Goal: Task Accomplishment & Management: Manage account settings

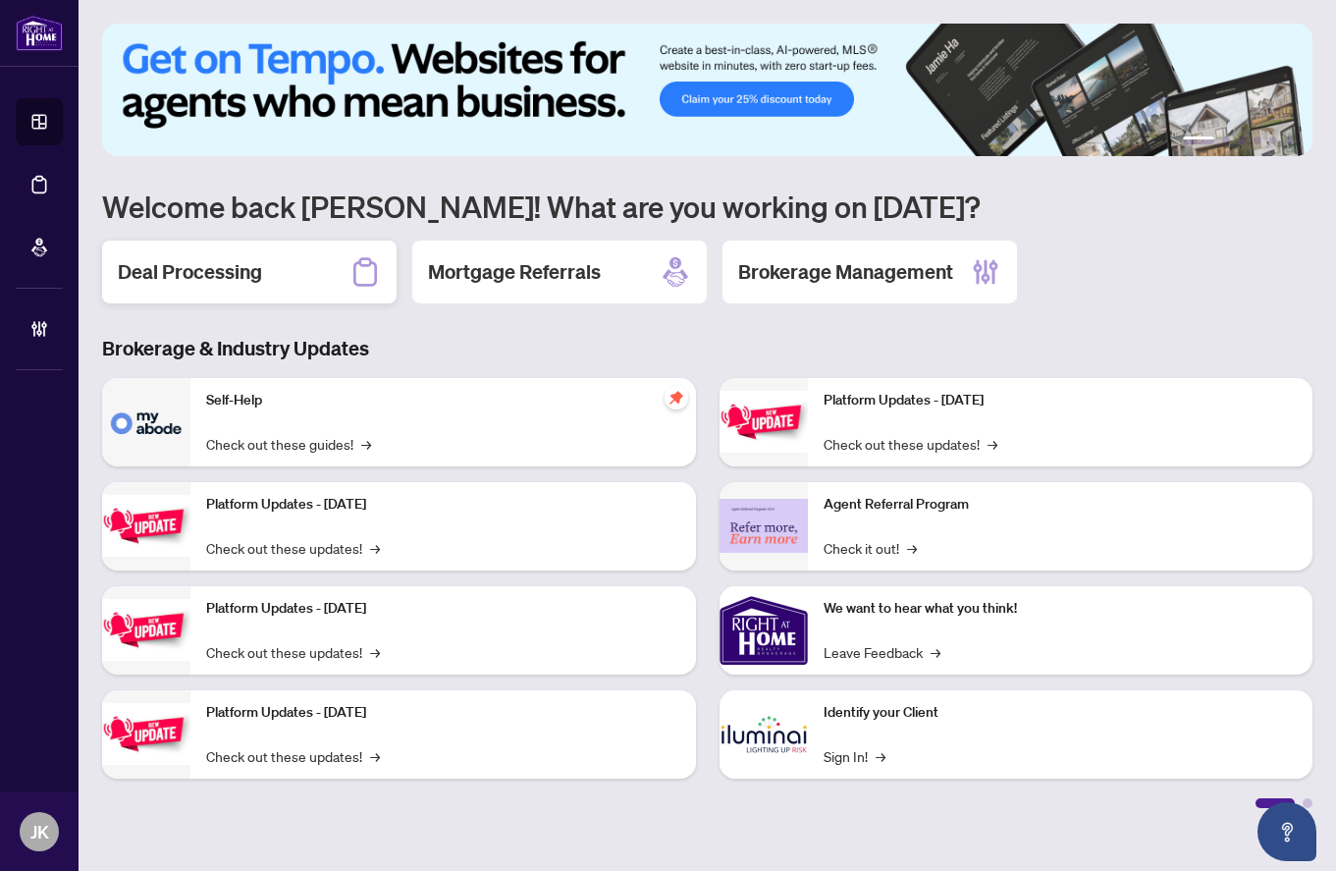
click at [245, 271] on h2 "Deal Processing" at bounding box center [190, 271] width 144 height 27
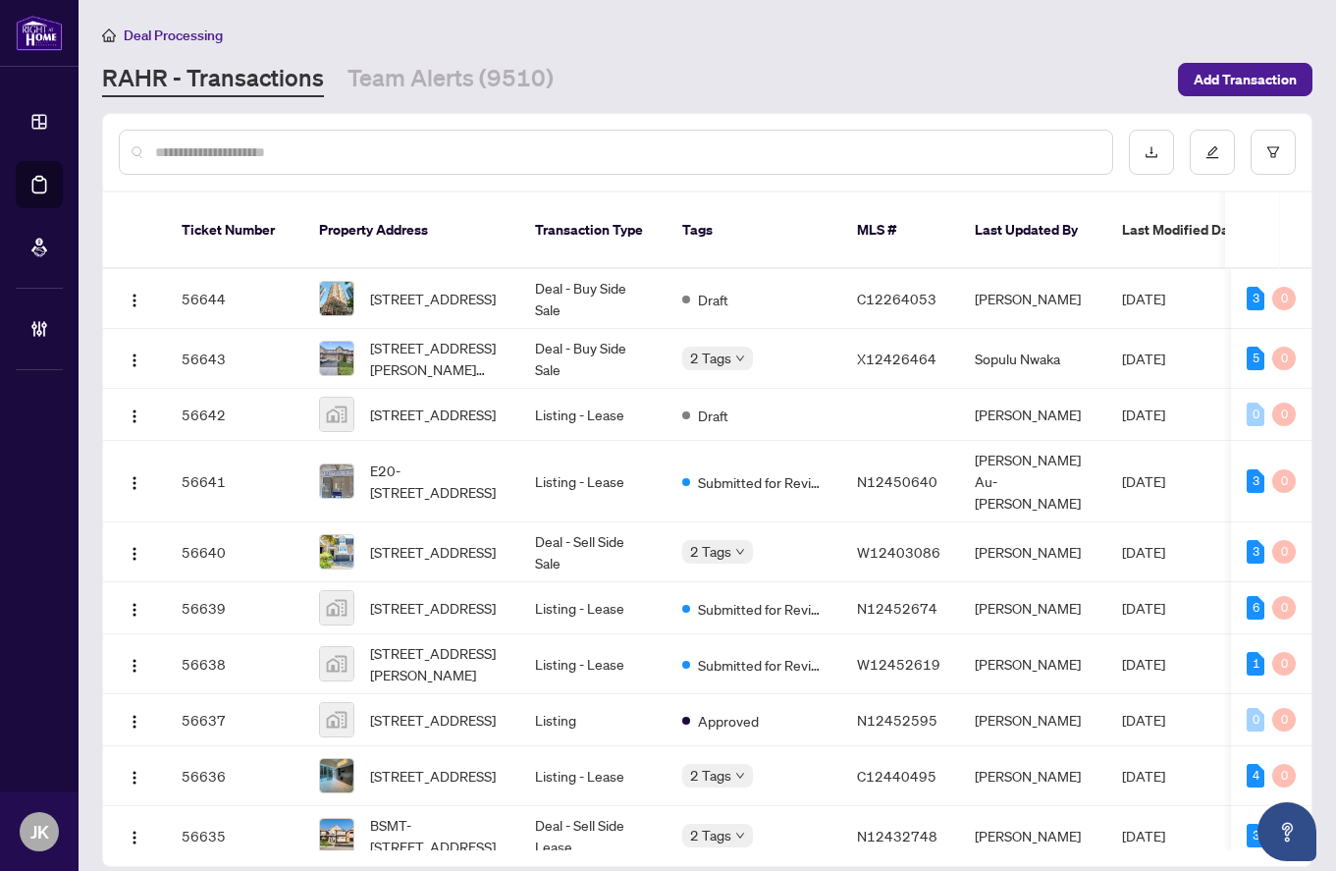
click at [325, 155] on input "text" at bounding box center [625, 152] width 941 height 22
paste input "**********"
type input "**********"
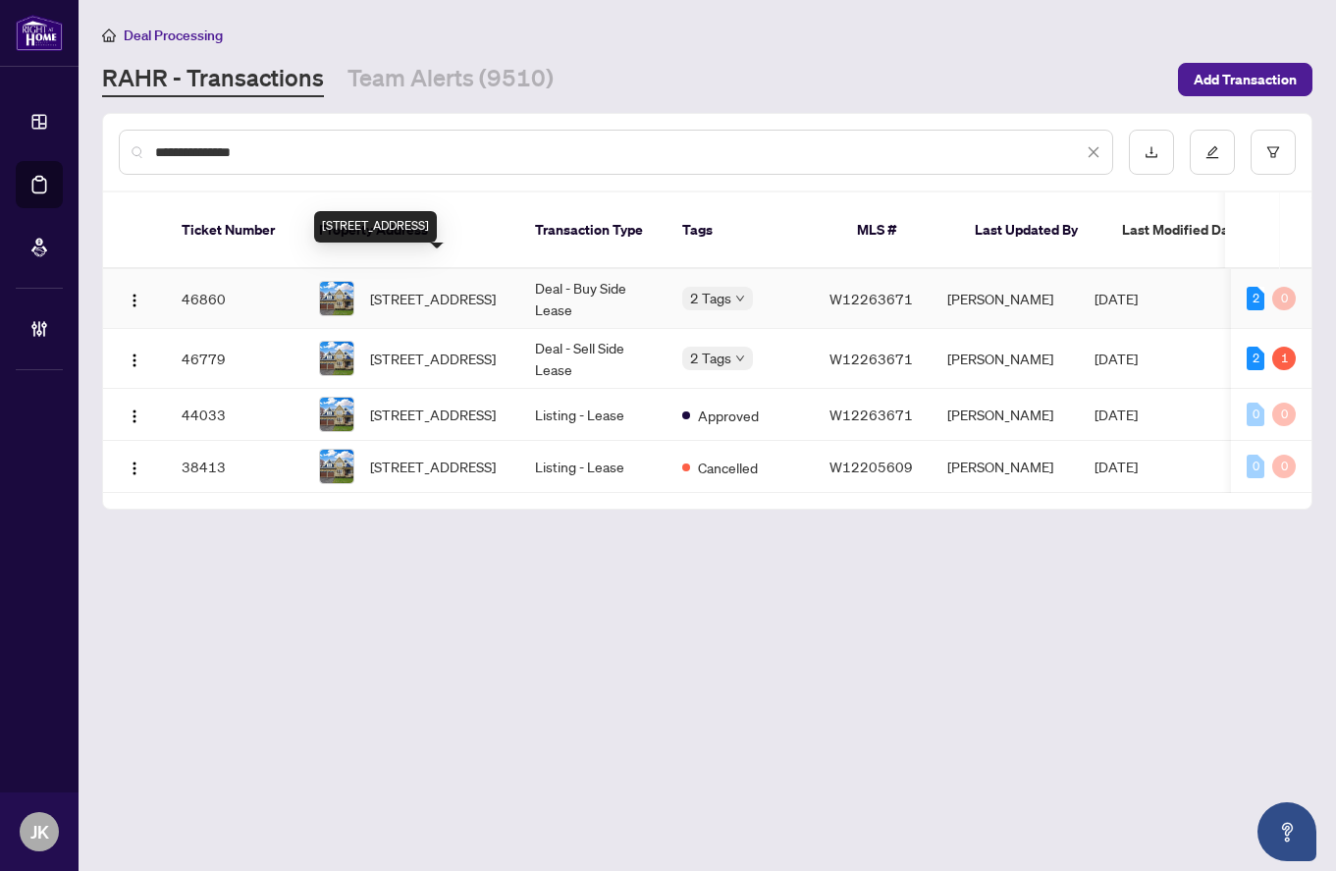
click at [462, 288] on span "[STREET_ADDRESS]" at bounding box center [433, 299] width 126 height 22
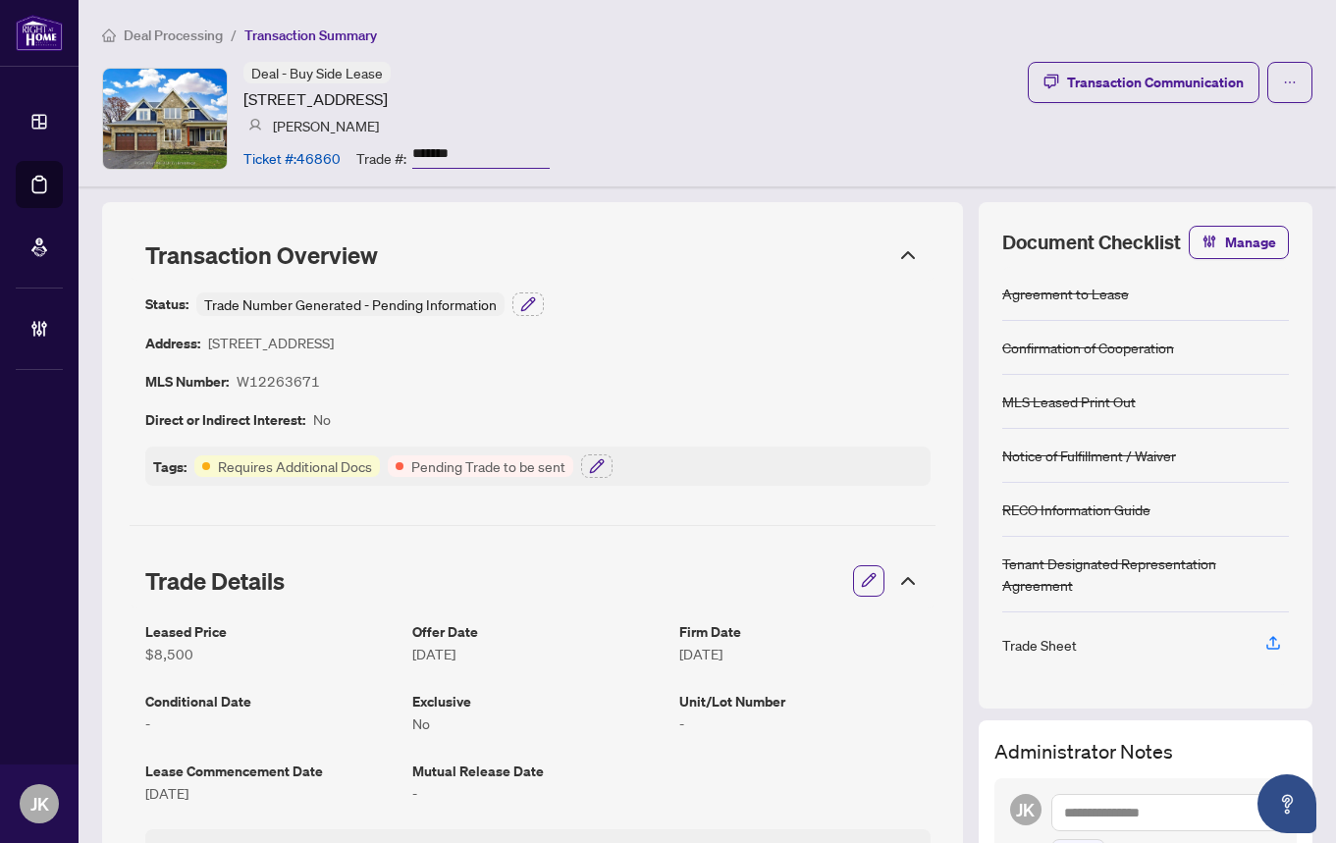
click at [362, 39] on span "Transaction Summary" at bounding box center [310, 36] width 133 height 18
click at [1031, 300] on div "Agreement to Lease" at bounding box center [1065, 294] width 127 height 22
click at [205, 32] on span "Deal Processing" at bounding box center [173, 36] width 99 height 18
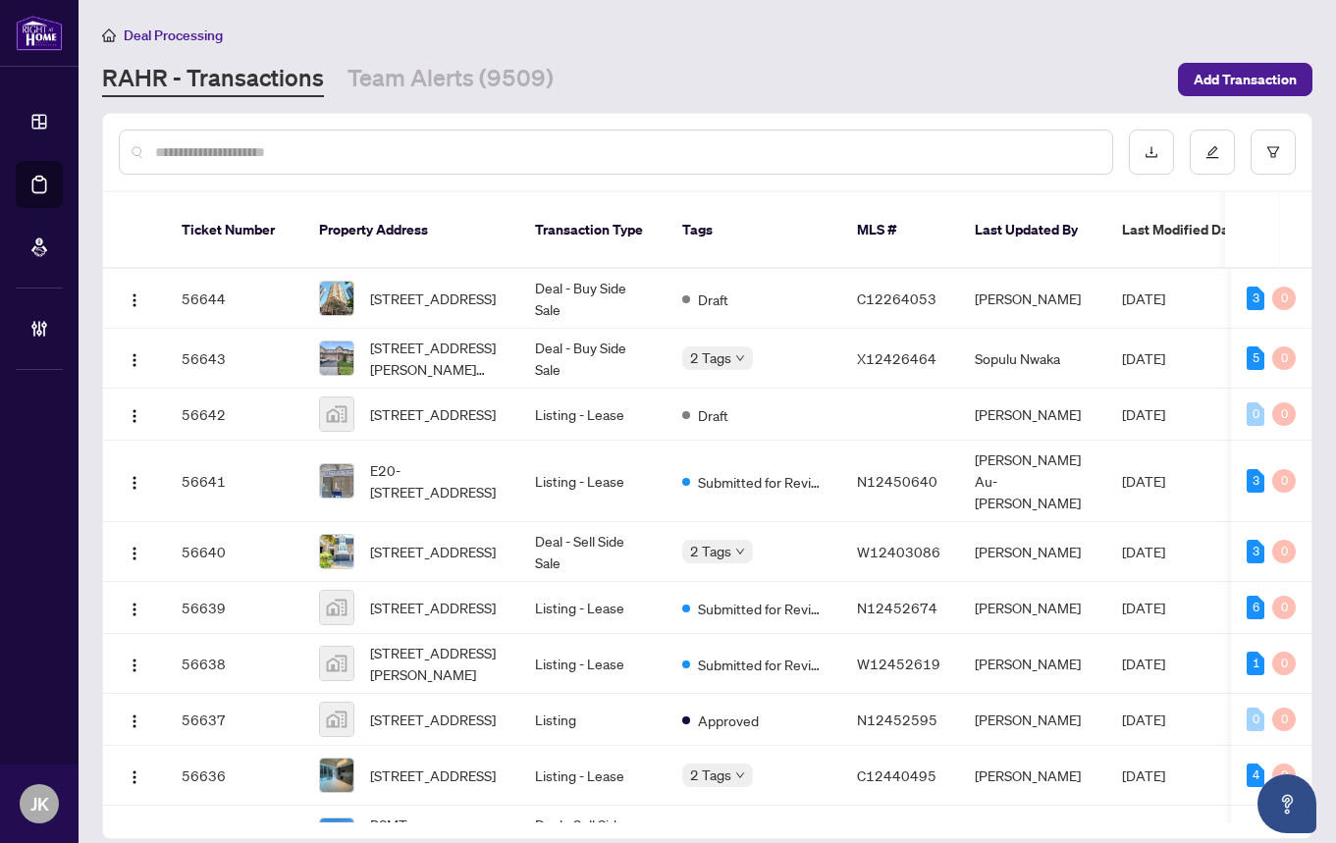
click at [299, 142] on input "text" at bounding box center [625, 152] width 941 height 22
paste input "**********"
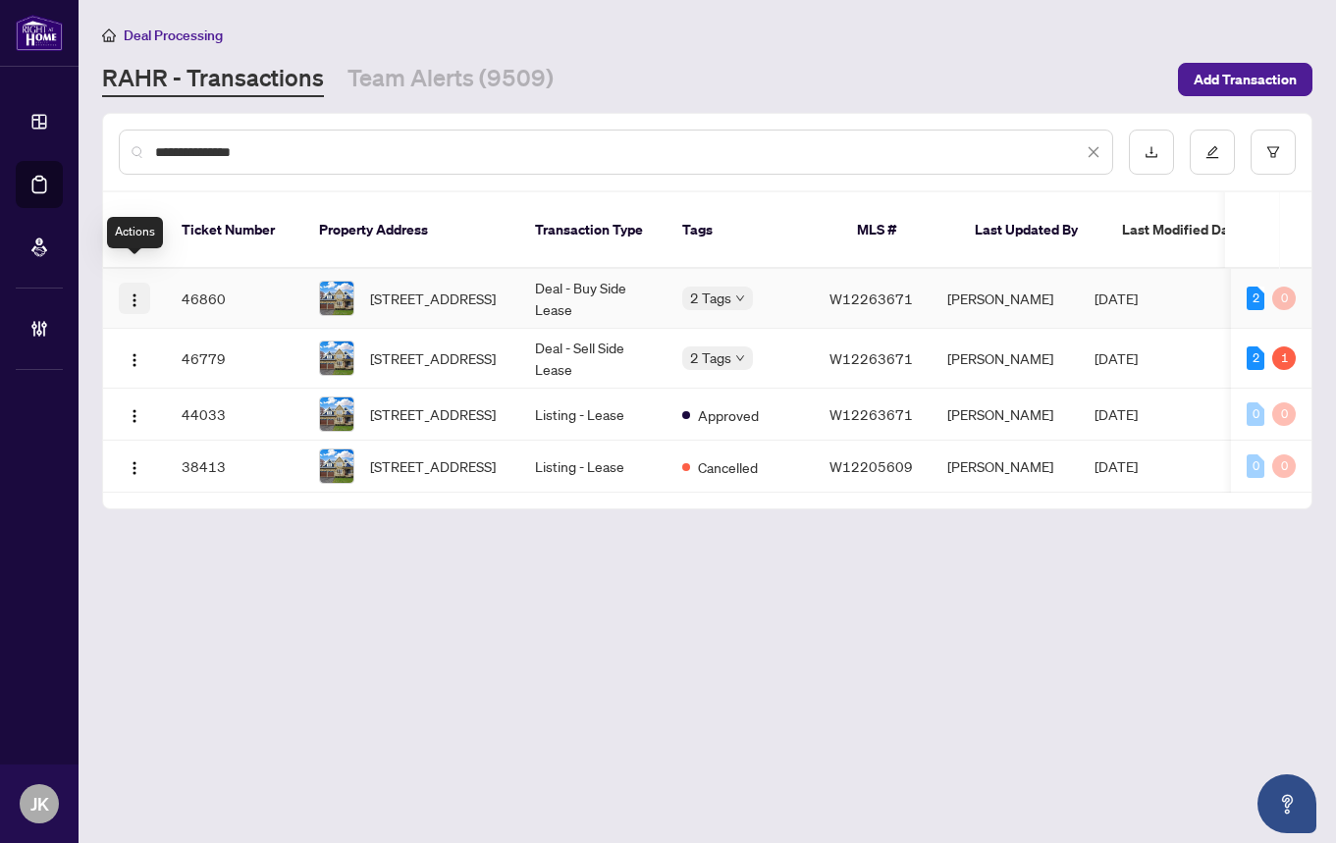
type input "**********"
click at [130, 283] on button "button" at bounding box center [134, 298] width 31 height 31
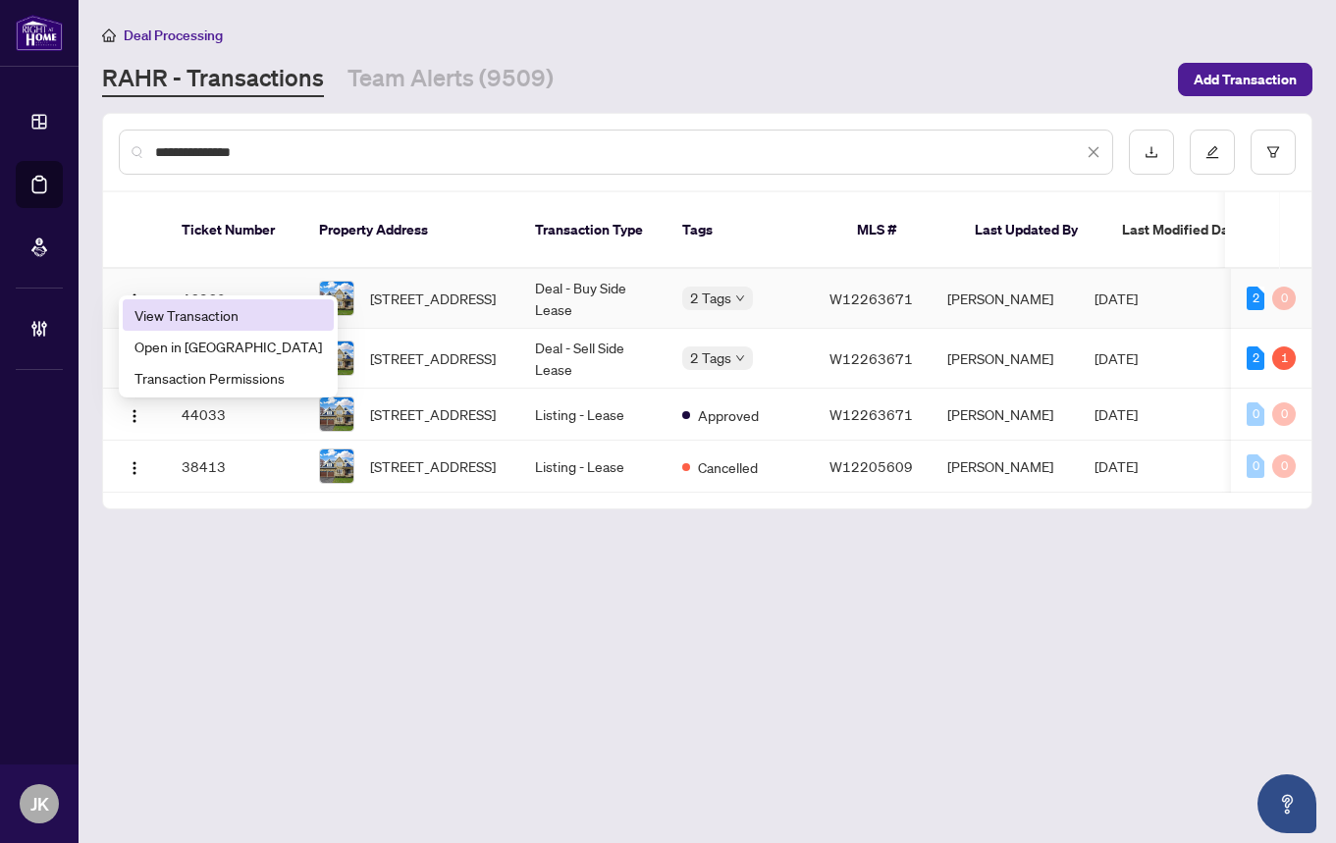
click at [138, 321] on span "View Transaction" at bounding box center [228, 315] width 188 height 22
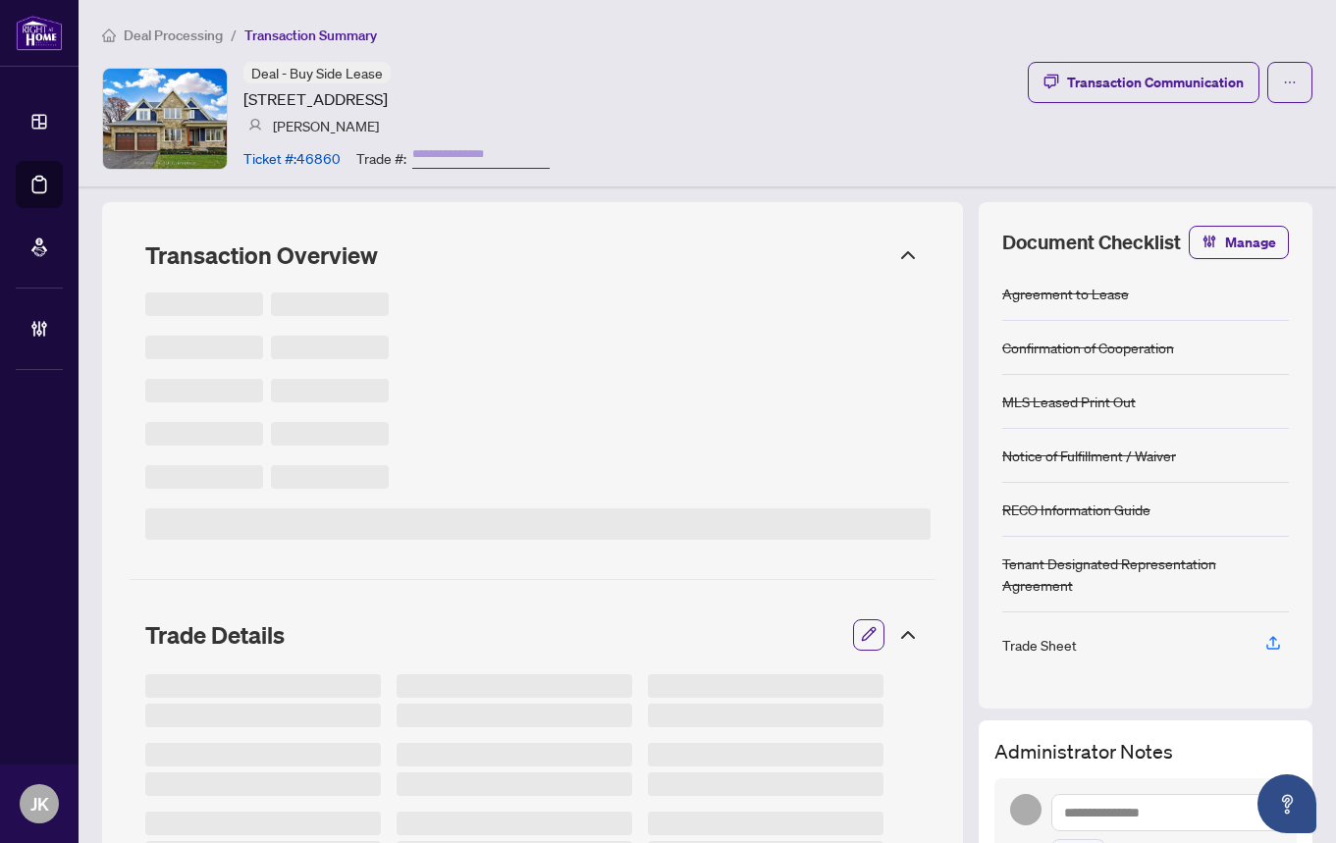
type input "*******"
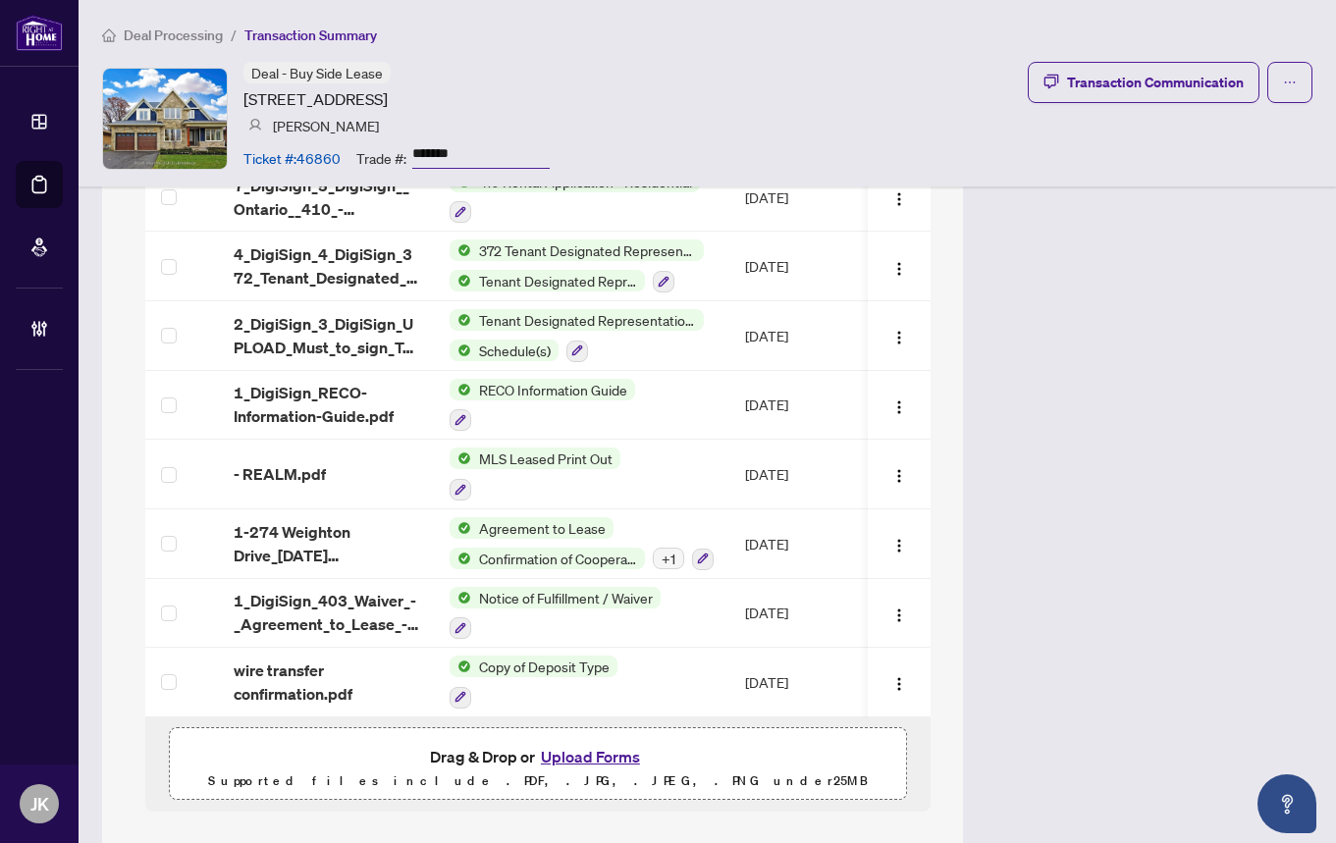
scroll to position [3298, 0]
click at [666, 549] on div "+ 1" at bounding box center [668, 560] width 31 height 22
click at [646, 510] on td "Agreement to Lease Confirmation of Cooperation + 1" at bounding box center [581, 545] width 295 height 70
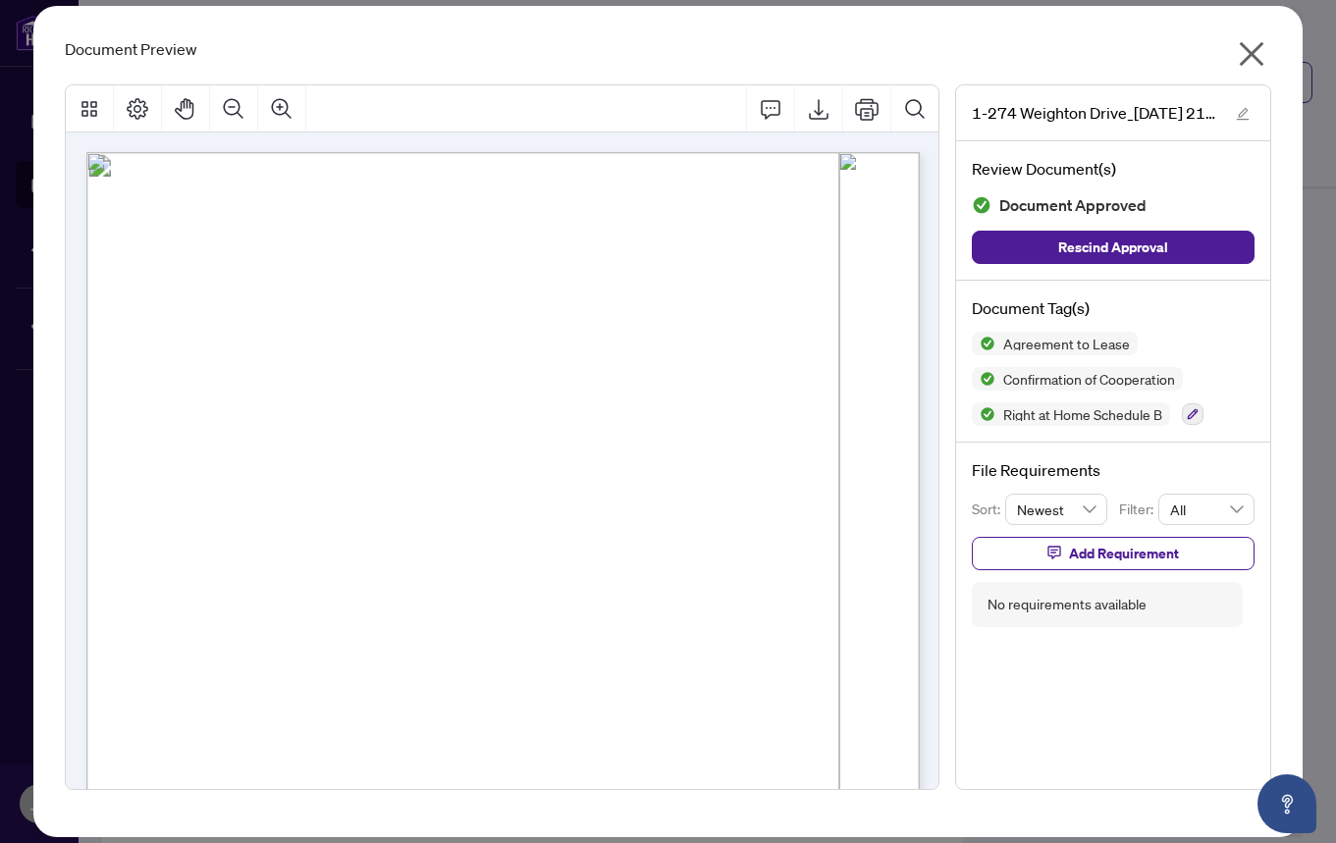
click at [1249, 49] on icon "close" at bounding box center [1252, 54] width 25 height 25
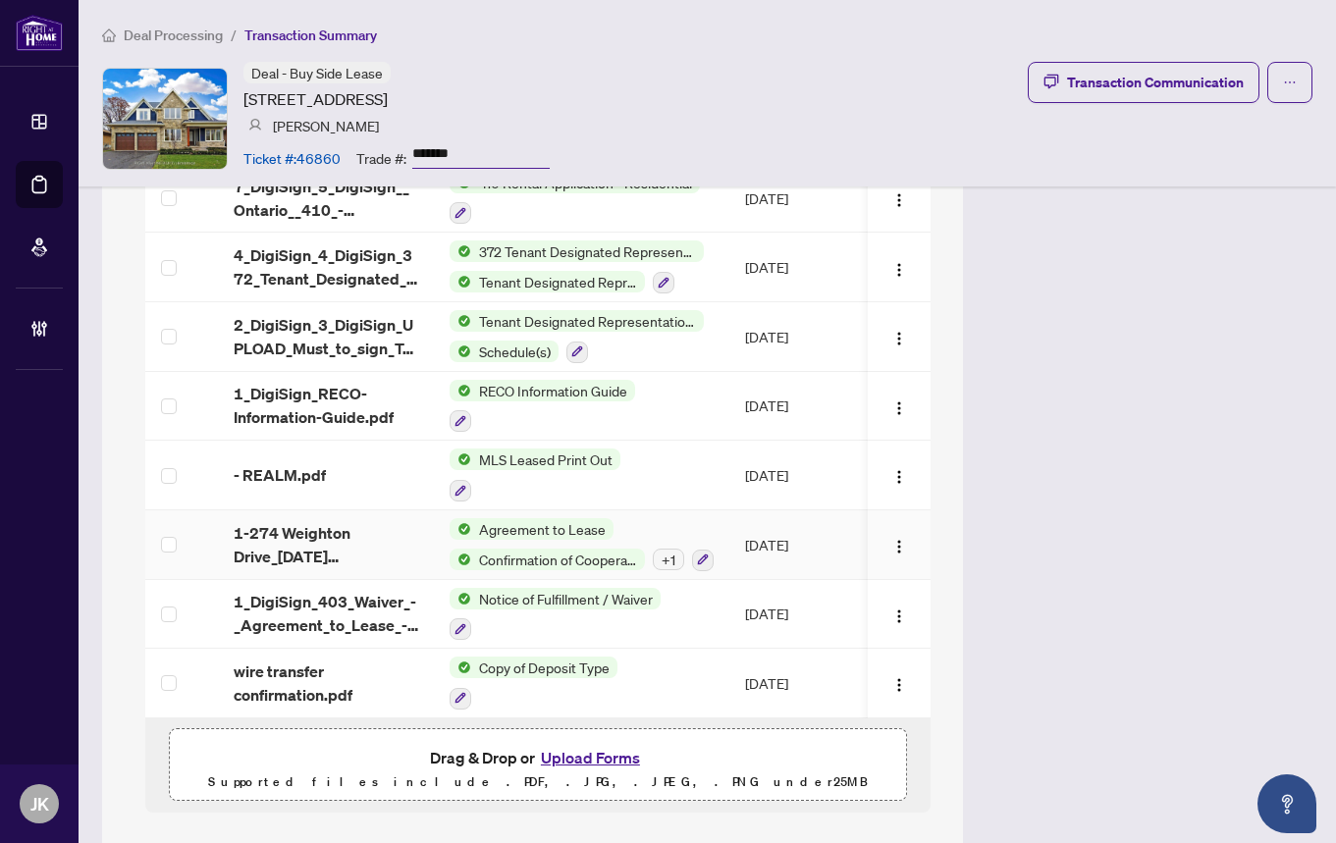
click at [664, 549] on div "+ 1" at bounding box center [668, 560] width 31 height 22
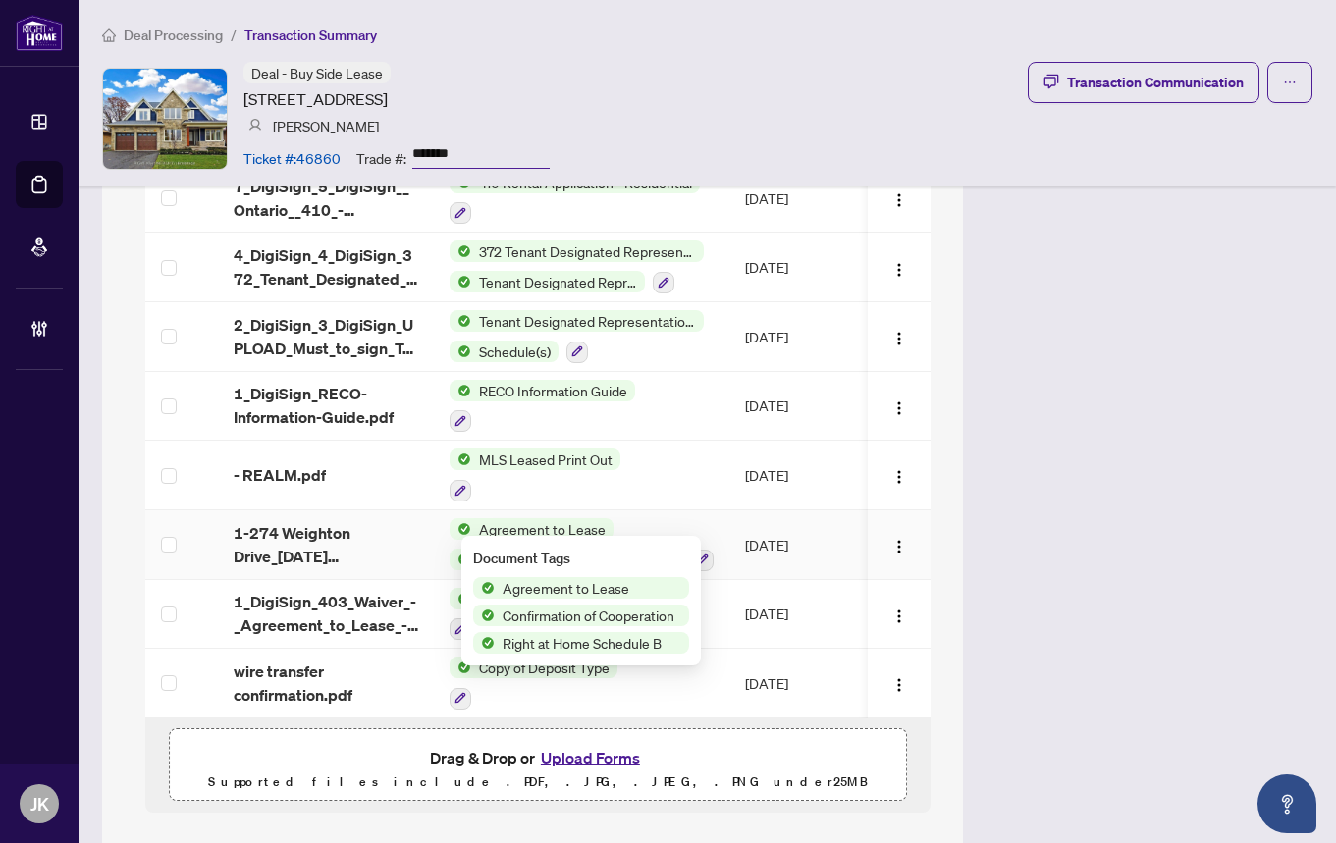
click at [664, 549] on div "+ 1" at bounding box center [668, 560] width 31 height 22
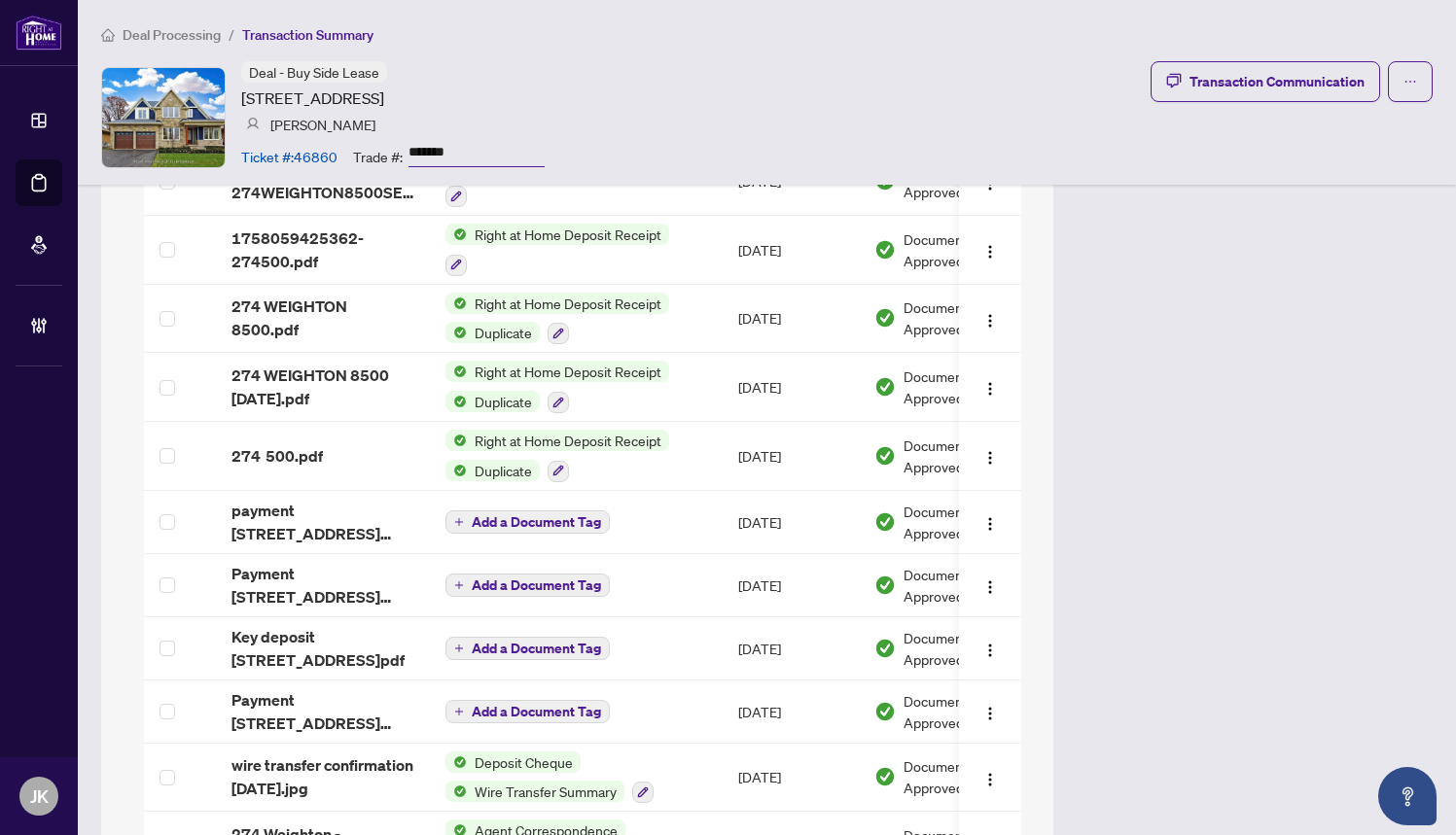
scroll to position [2549, 0]
click at [569, 780] on span "Wire Transfer Summary" at bounding box center [545, 790] width 157 height 22
click at [559, 689] on span "Wire Transfer Summary" at bounding box center [542, 682] width 157 height 22
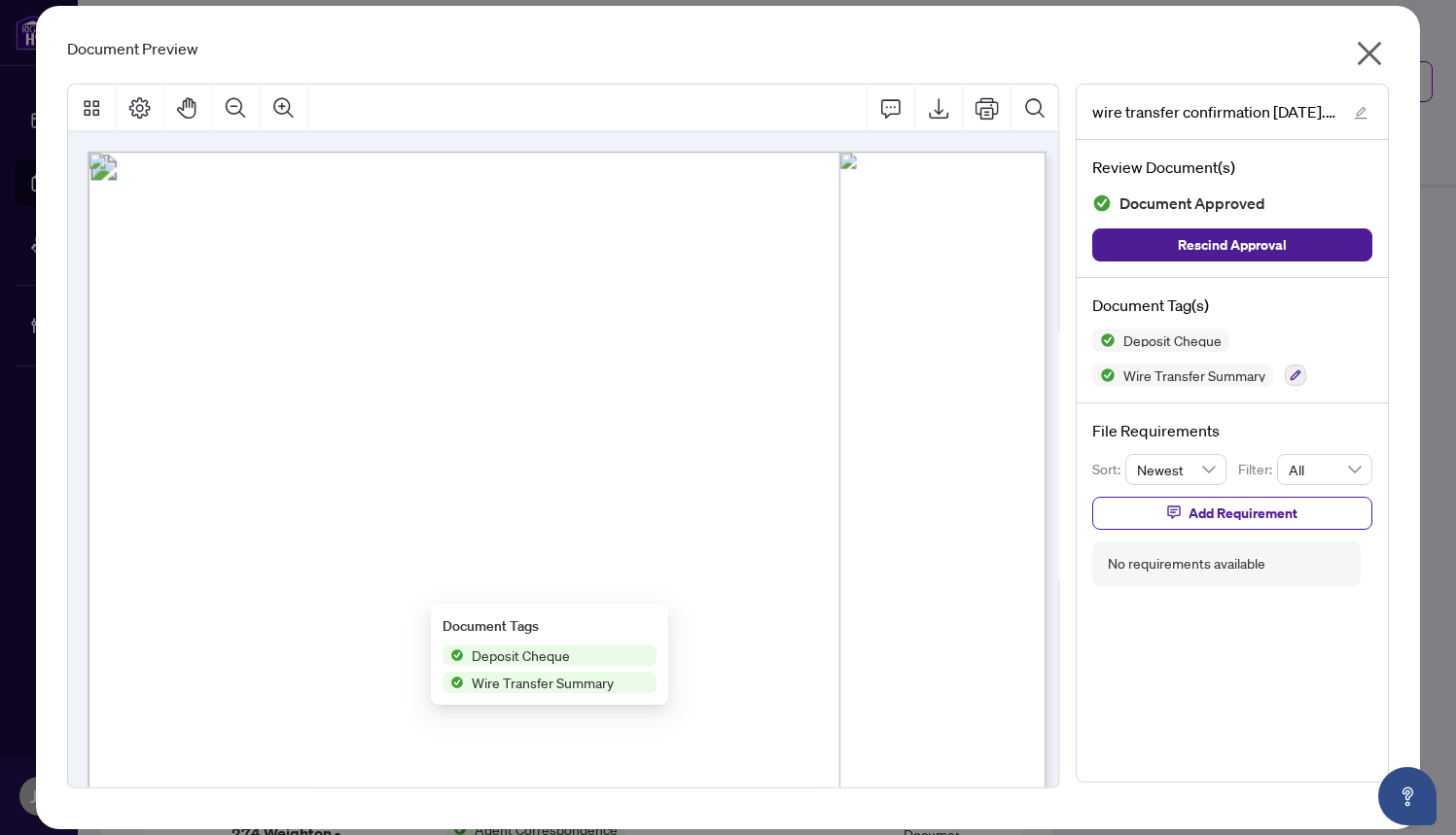
scroll to position [0, 0]
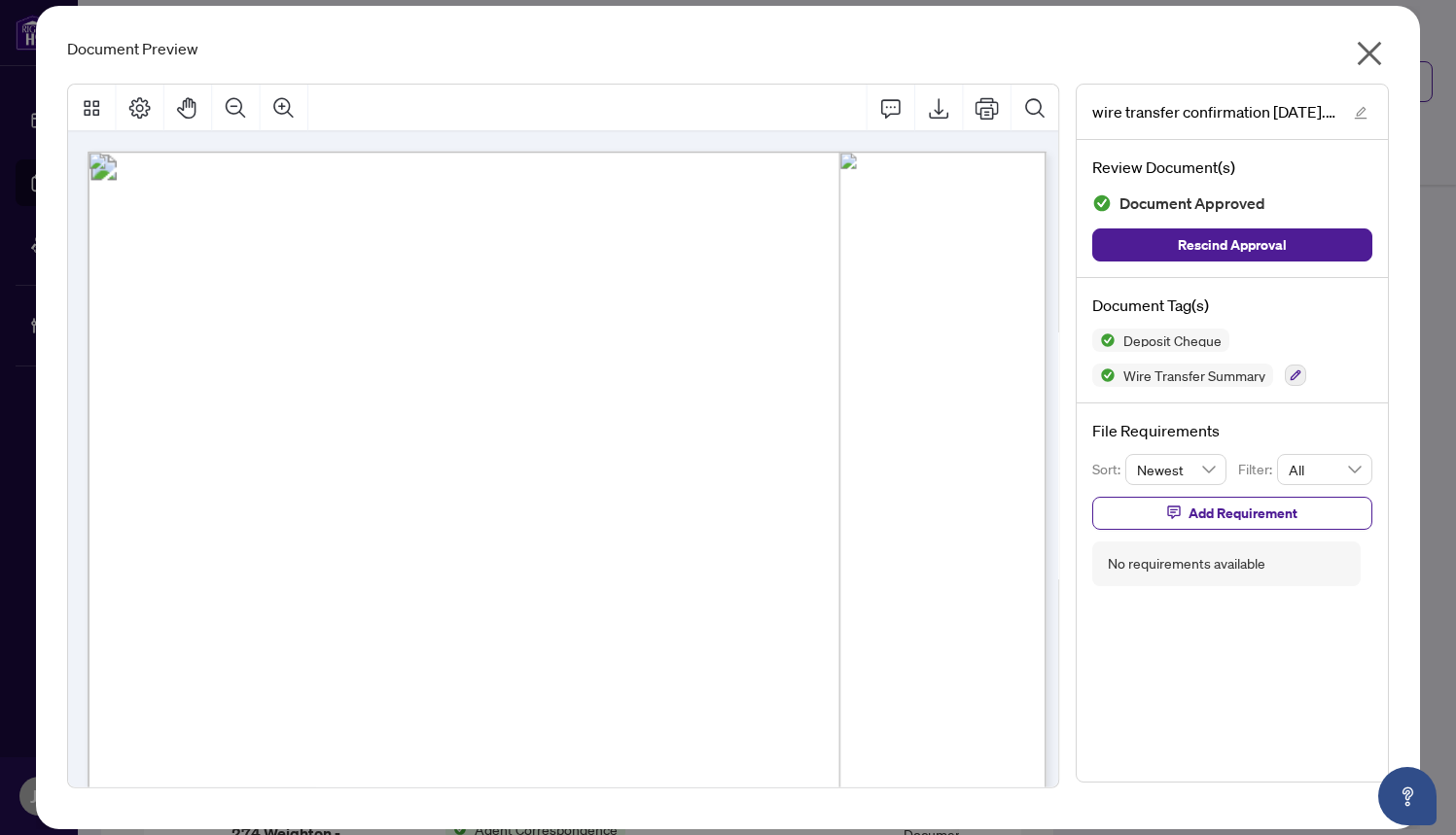
click at [1322, 51] on icon "close" at bounding box center [1369, 52] width 31 height 31
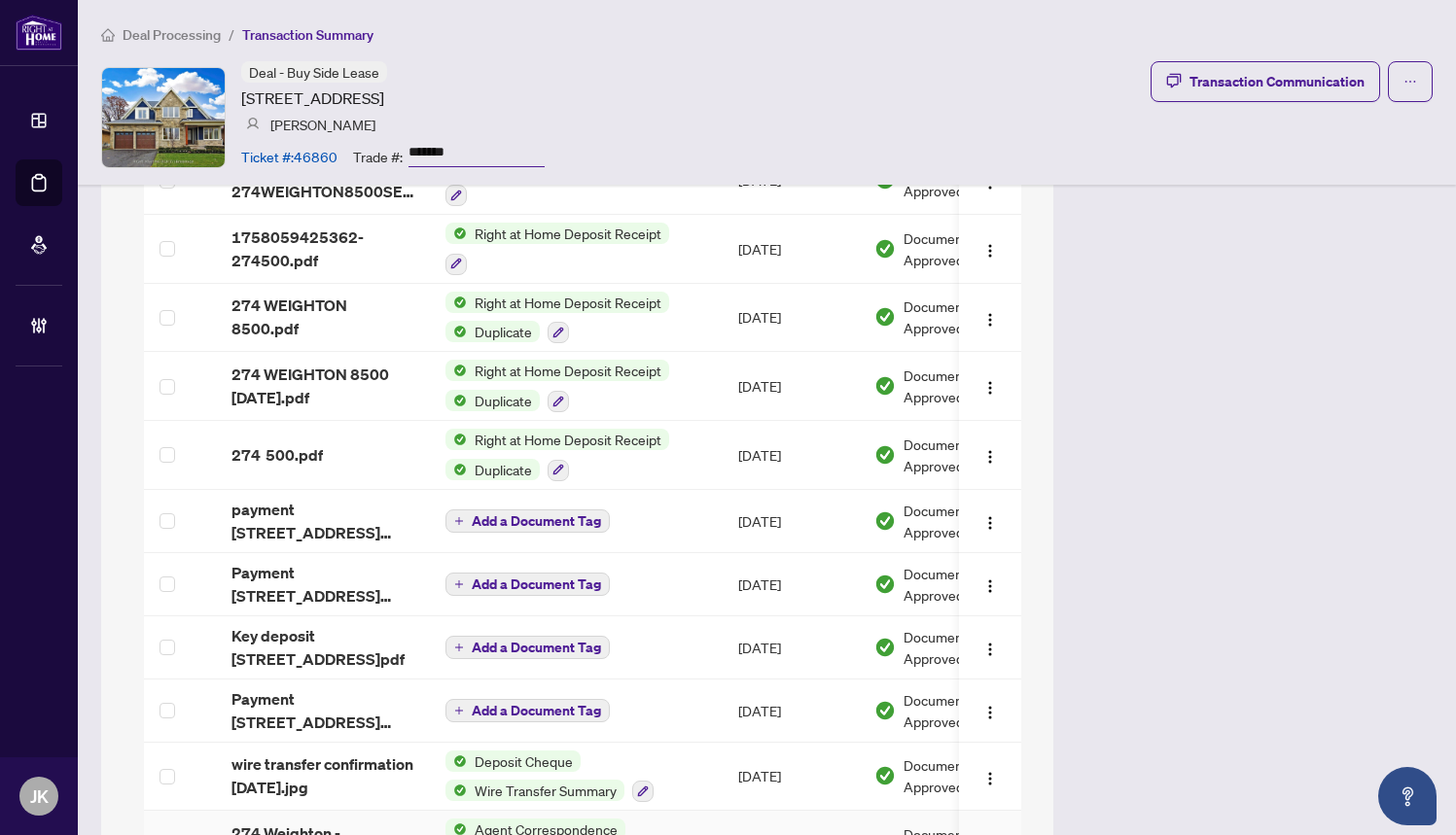
click at [559, 819] on span "Agent Correspondence" at bounding box center [546, 830] width 158 height 22
click at [560, 752] on span "Agent Correspondence" at bounding box center [529, 752] width 158 height 22
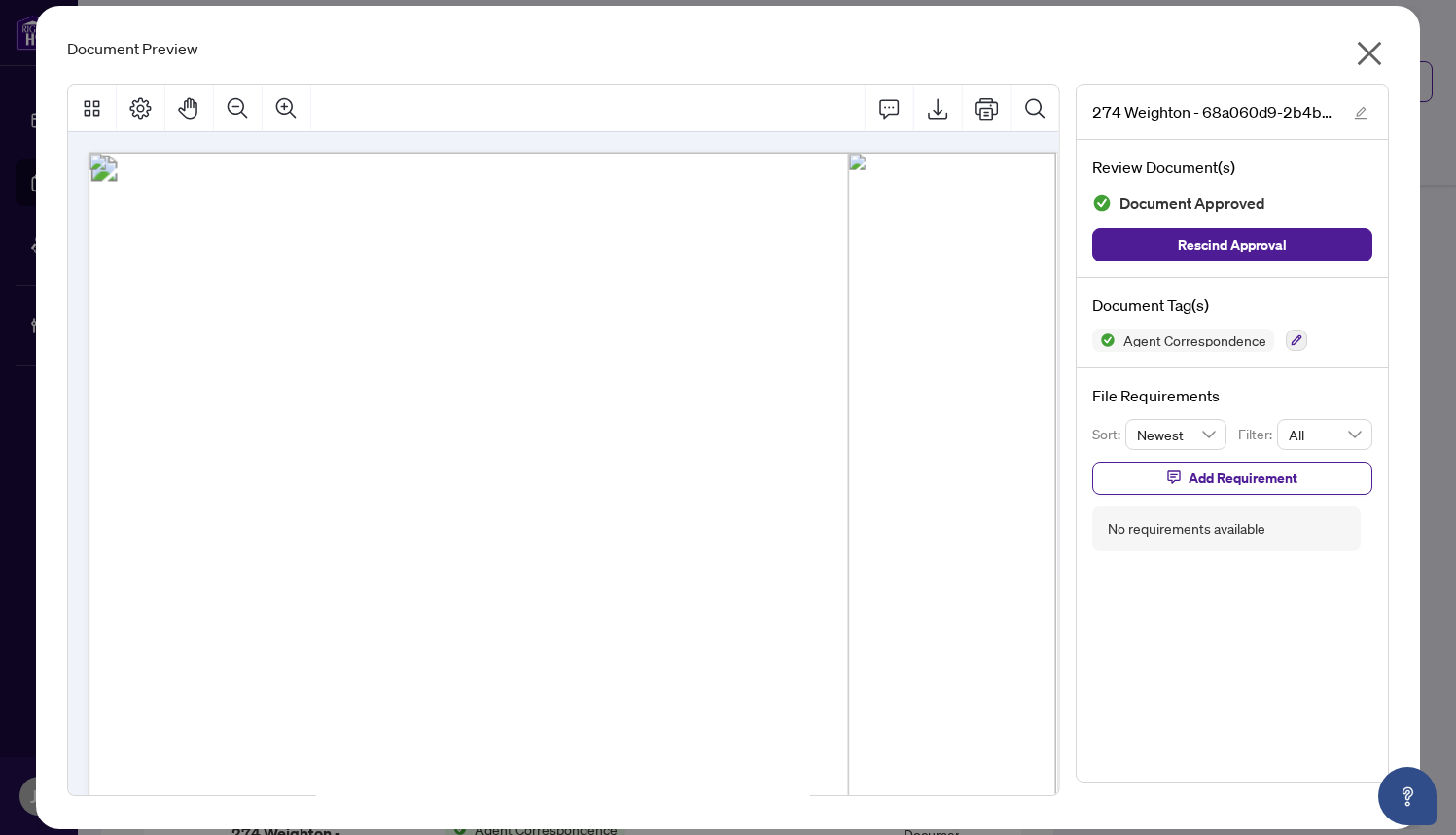
click at [1322, 54] on icon "close" at bounding box center [1369, 52] width 31 height 31
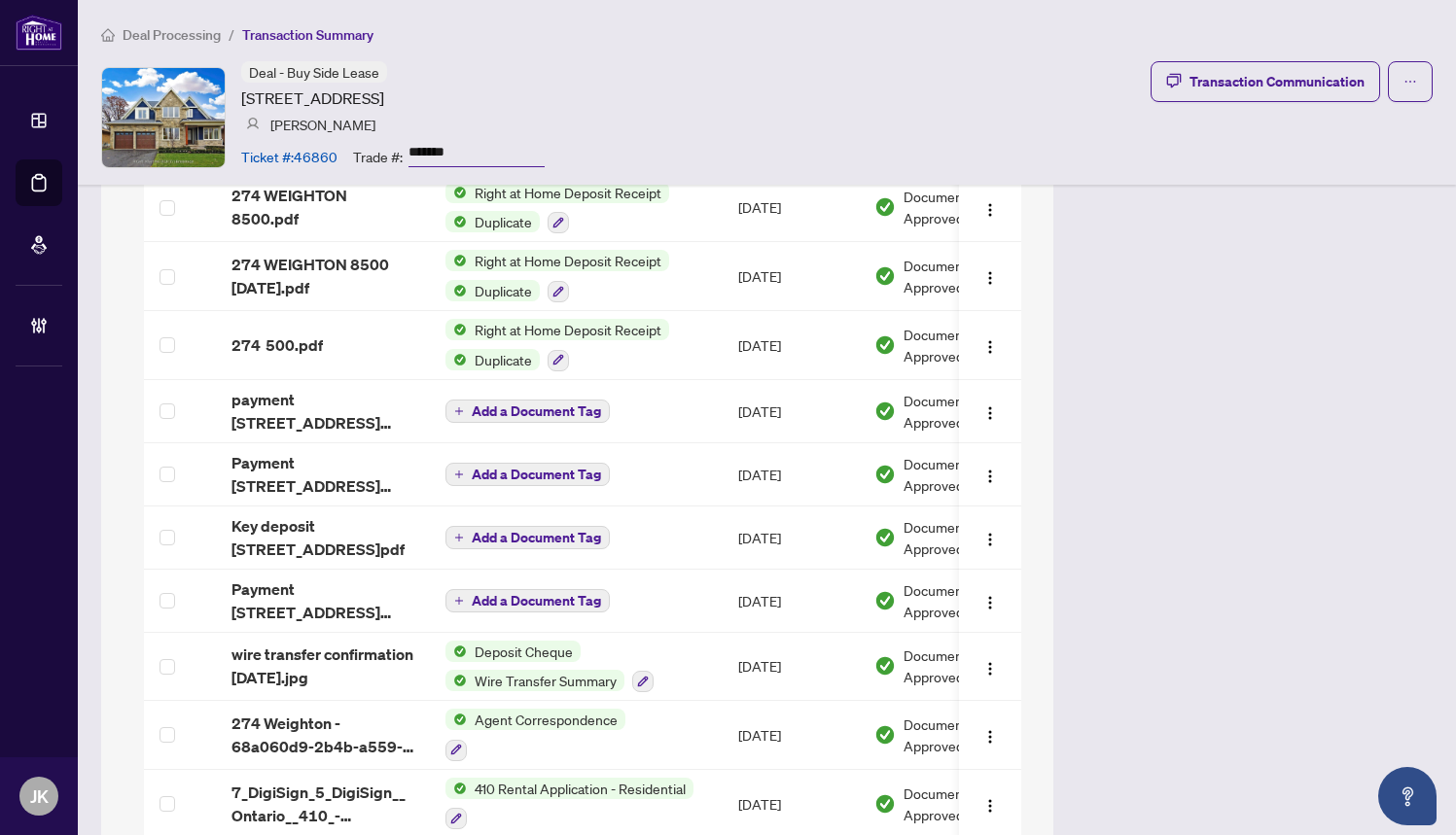
scroll to position [2651, 0]
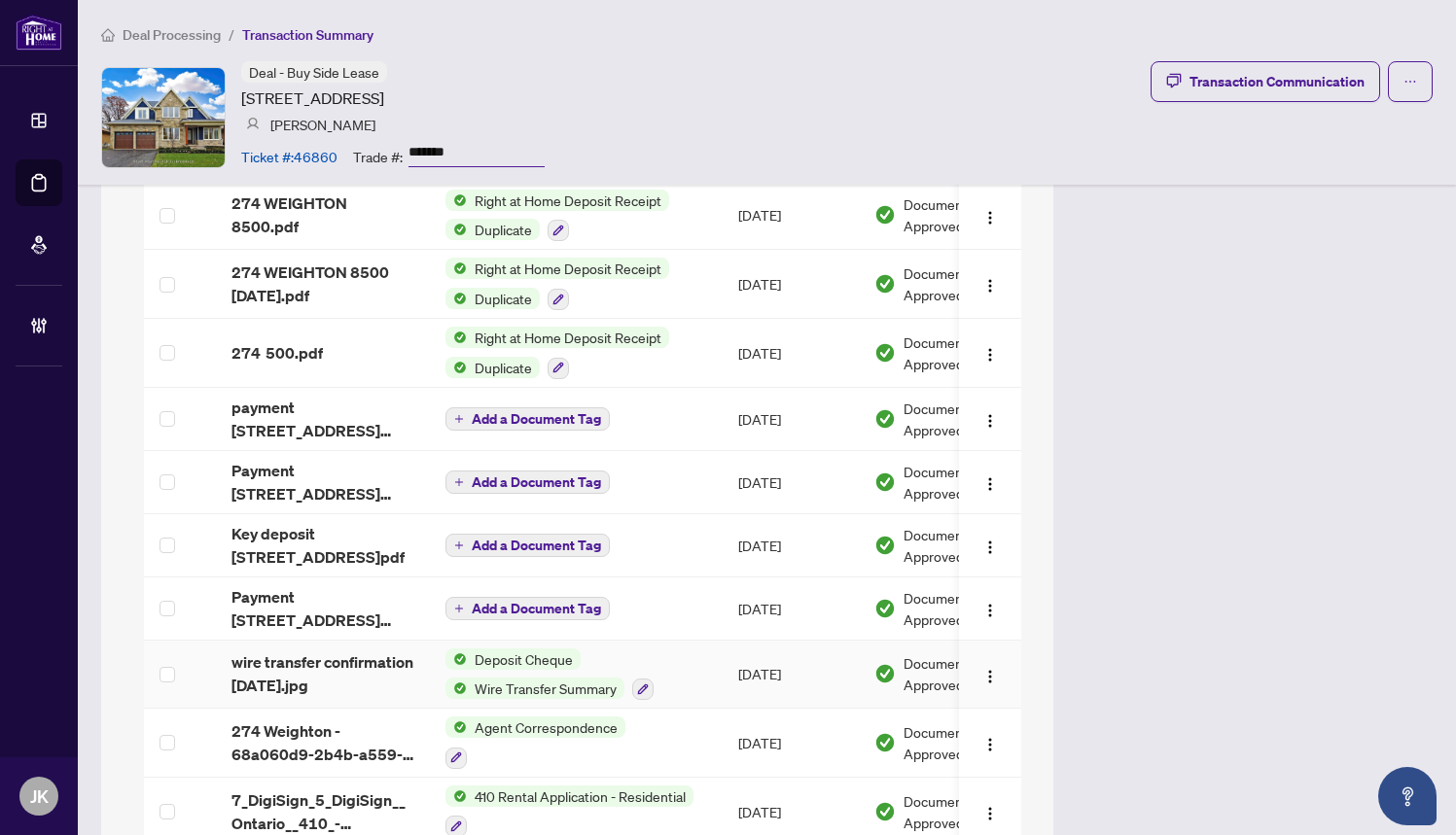
click at [556, 649] on span "Deposit Cheque" at bounding box center [523, 660] width 114 height 22
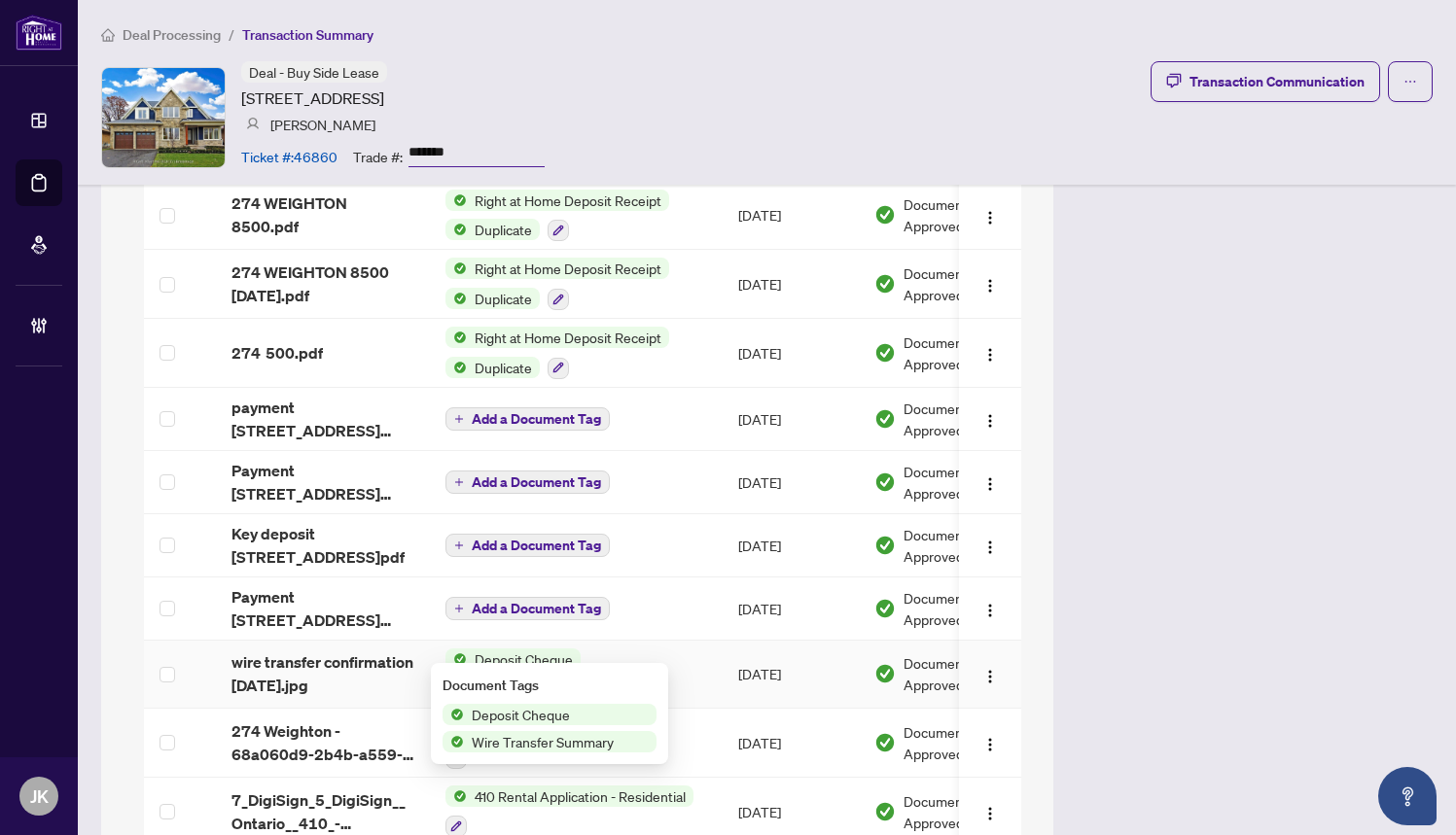
click at [549, 713] on span "Deposit Cheque" at bounding box center [520, 715] width 114 height 22
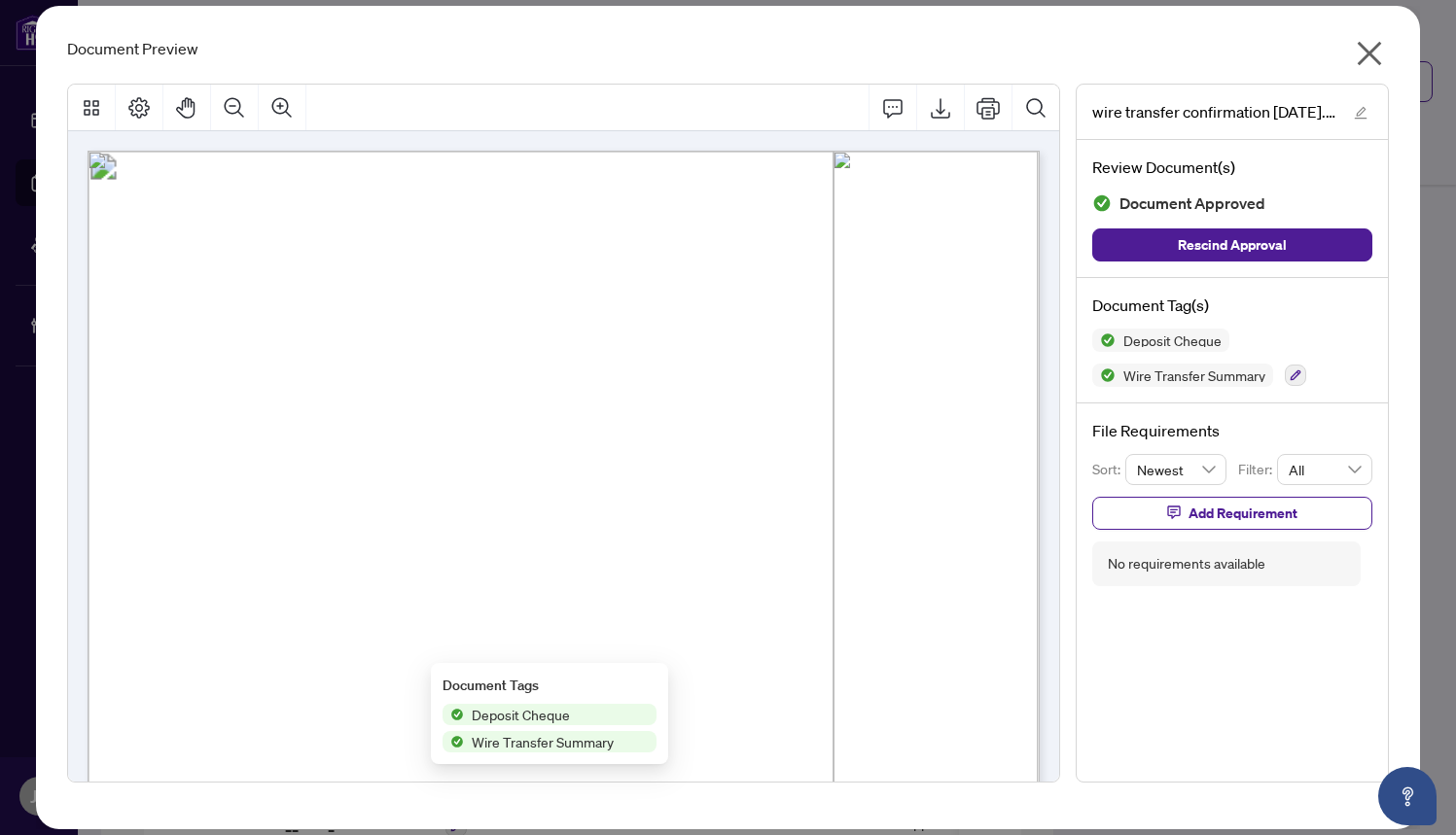
scroll to position [0, 0]
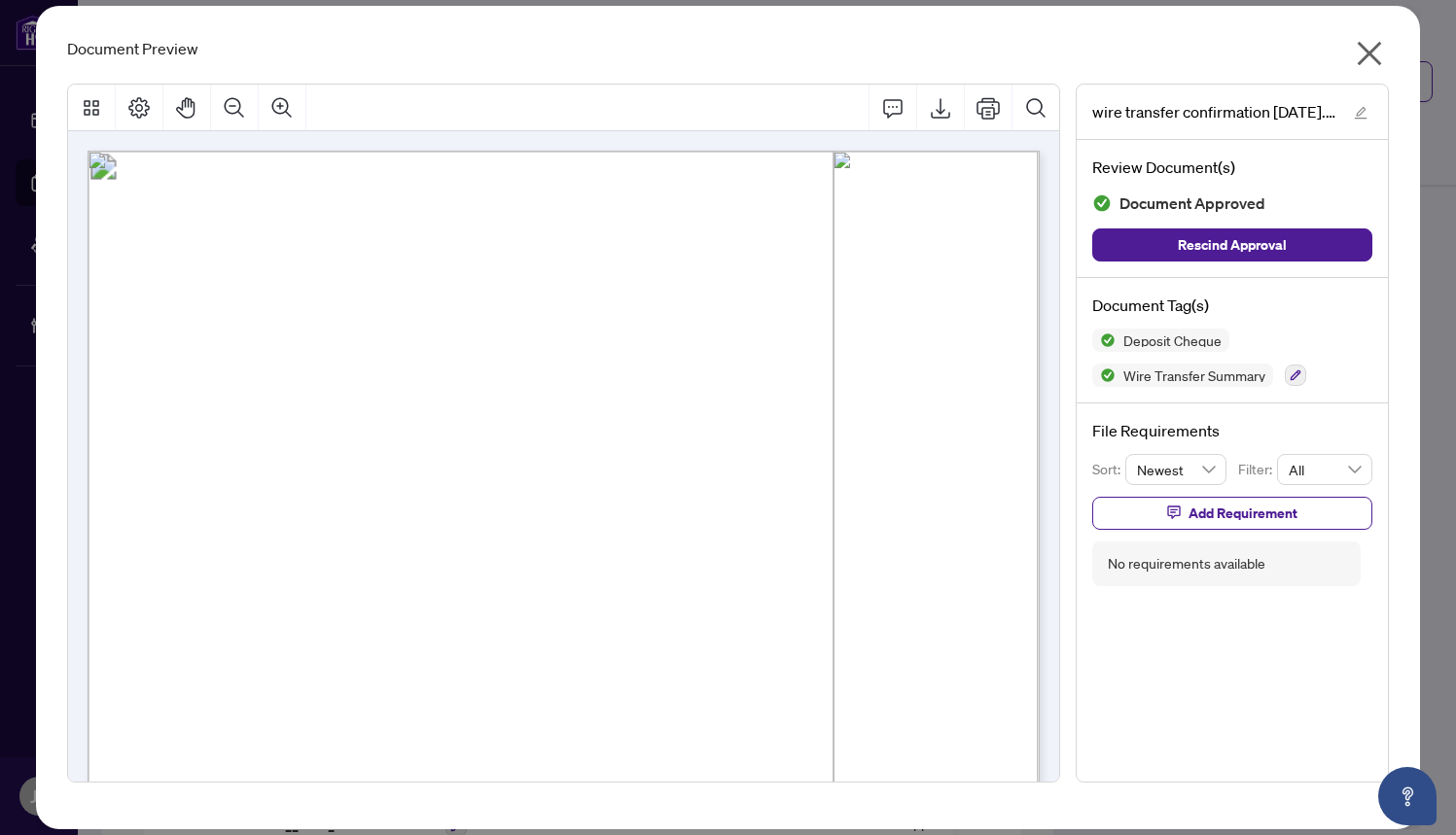
click at [1322, 60] on icon "close" at bounding box center [1369, 52] width 31 height 31
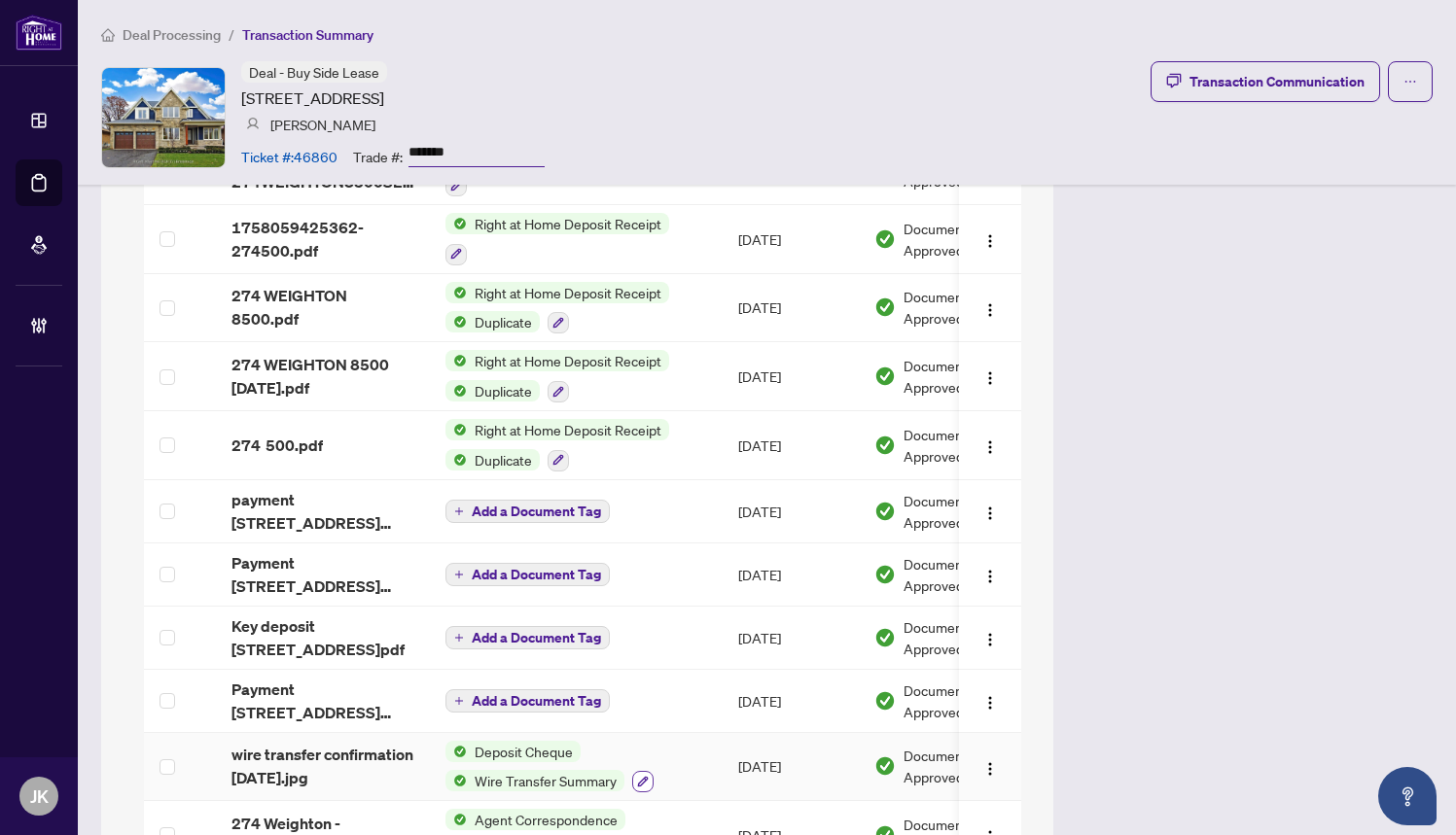
scroll to position [2557, 0]
click at [355, 678] on span "Payment [STREET_ADDRESS] [DATE].pdf" at bounding box center [323, 701] width 183 height 47
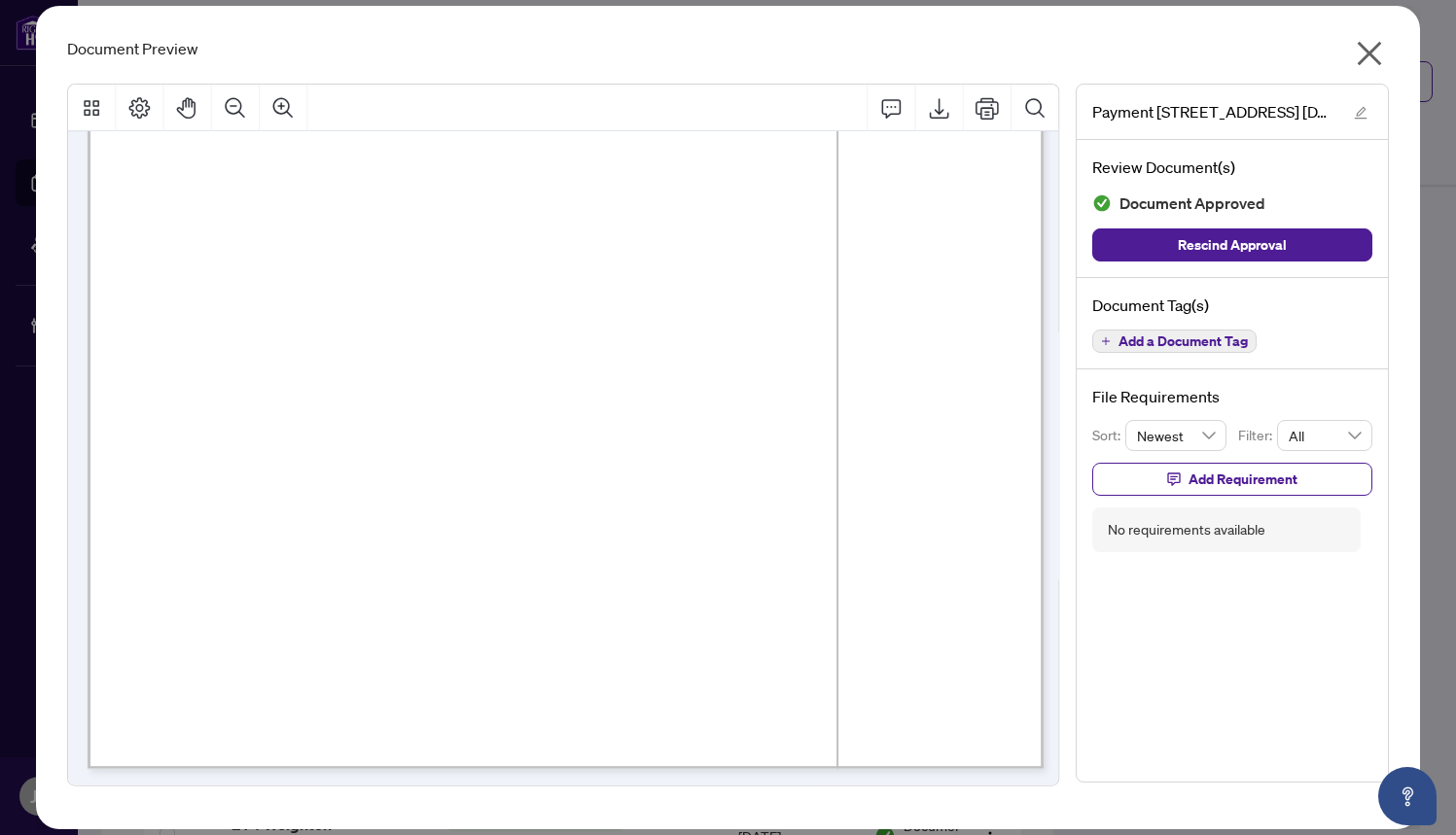
scroll to position [1562, 0]
click at [1322, 57] on icon "close" at bounding box center [1368, 53] width 25 height 25
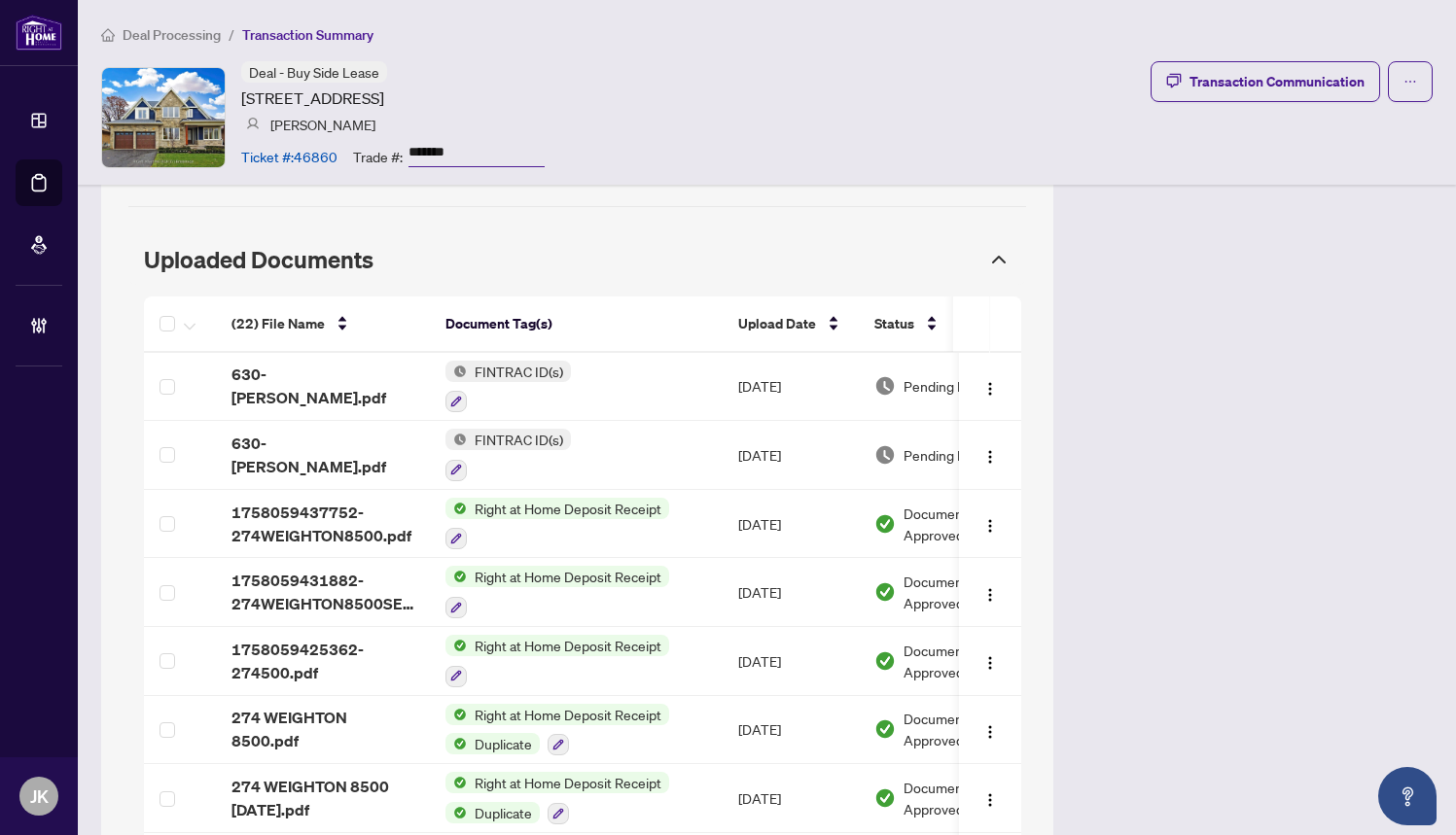
scroll to position [2139, 0]
